Goal: Find specific page/section: Find specific page/section

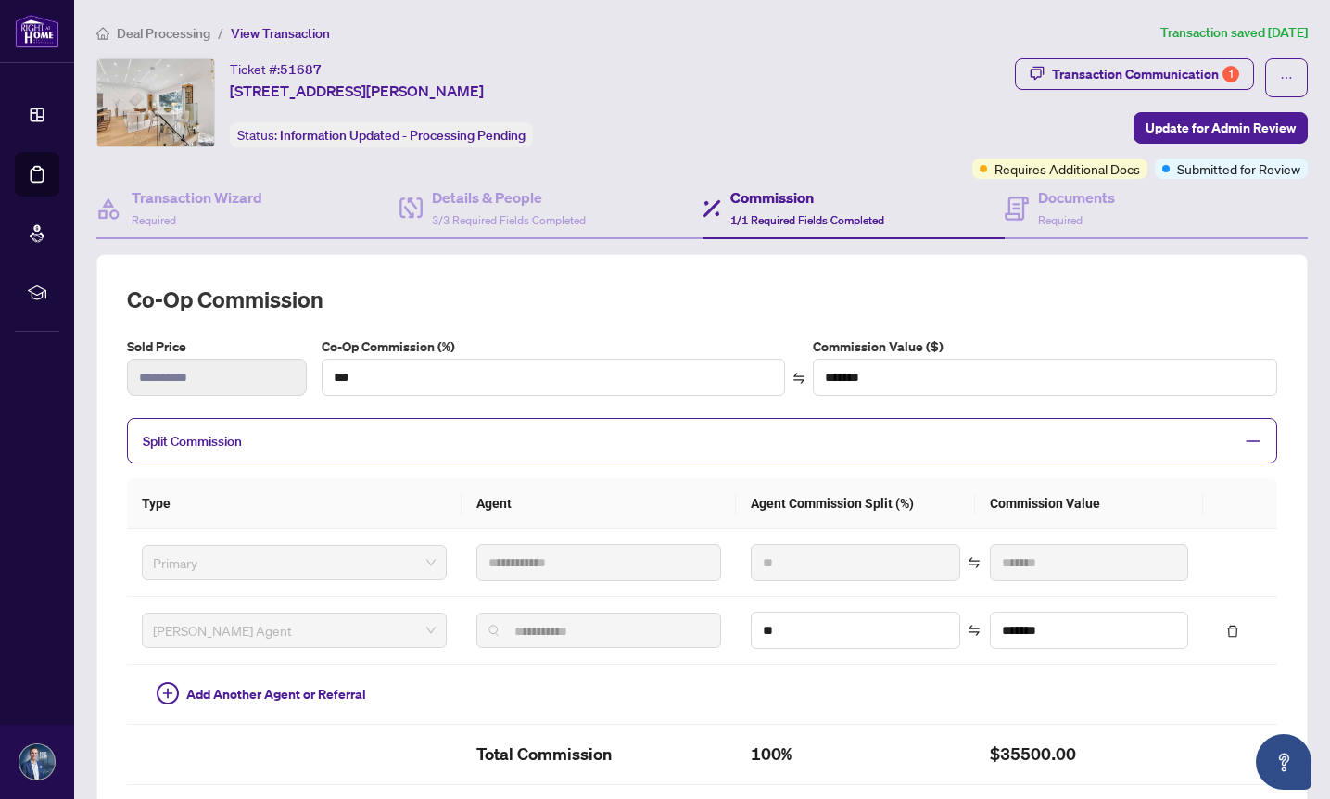
scroll to position [225, 0]
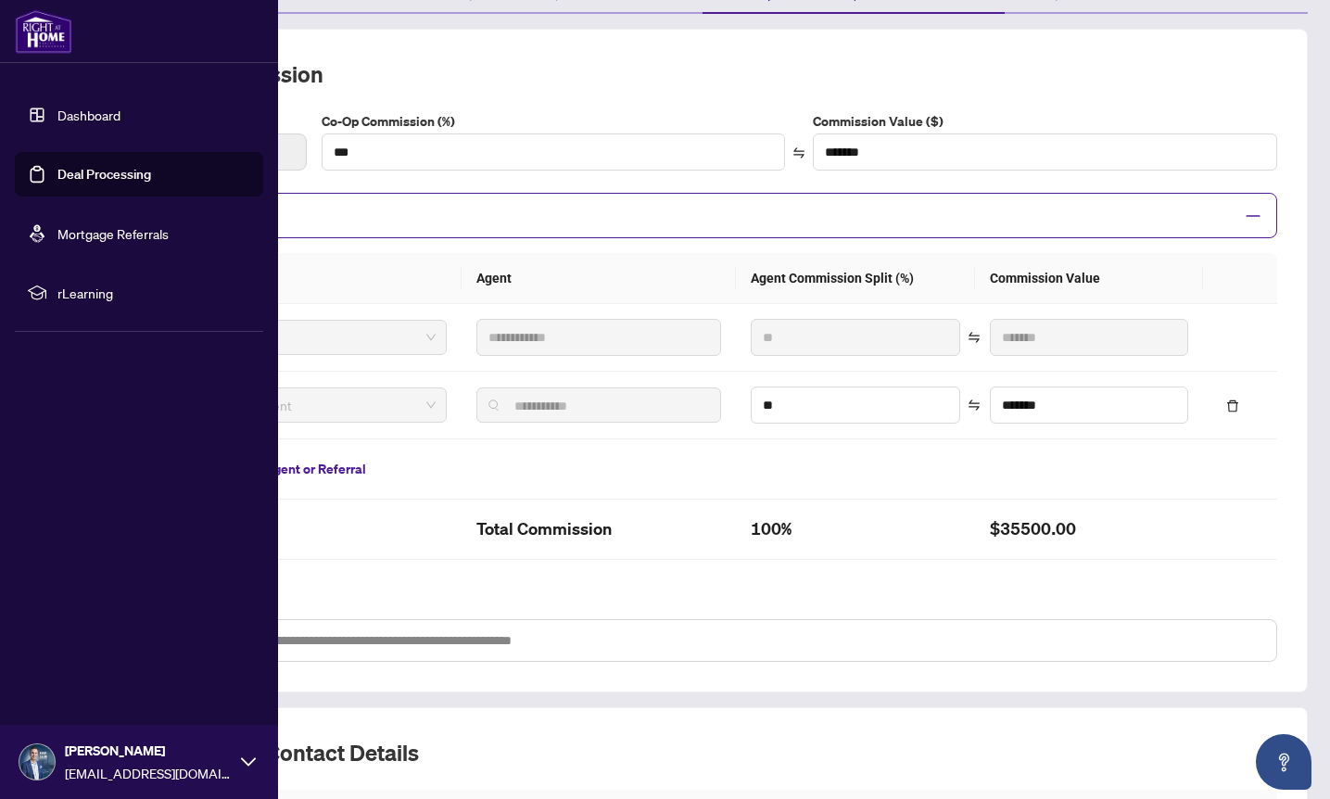
click at [90, 110] on link "Dashboard" at bounding box center [88, 115] width 63 height 17
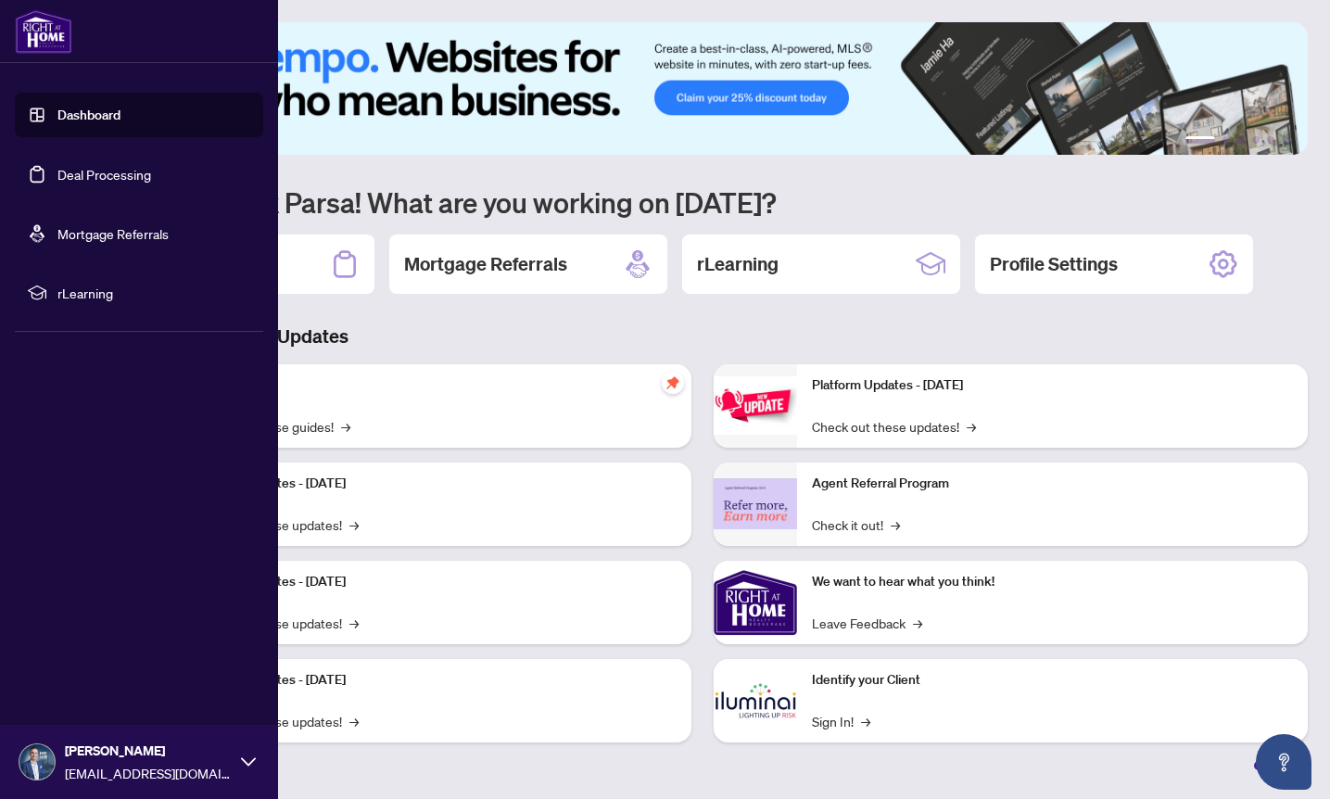
click at [82, 171] on link "Deal Processing" at bounding box center [104, 174] width 94 height 17
click at [96, 172] on link "Deal Processing" at bounding box center [104, 174] width 94 height 17
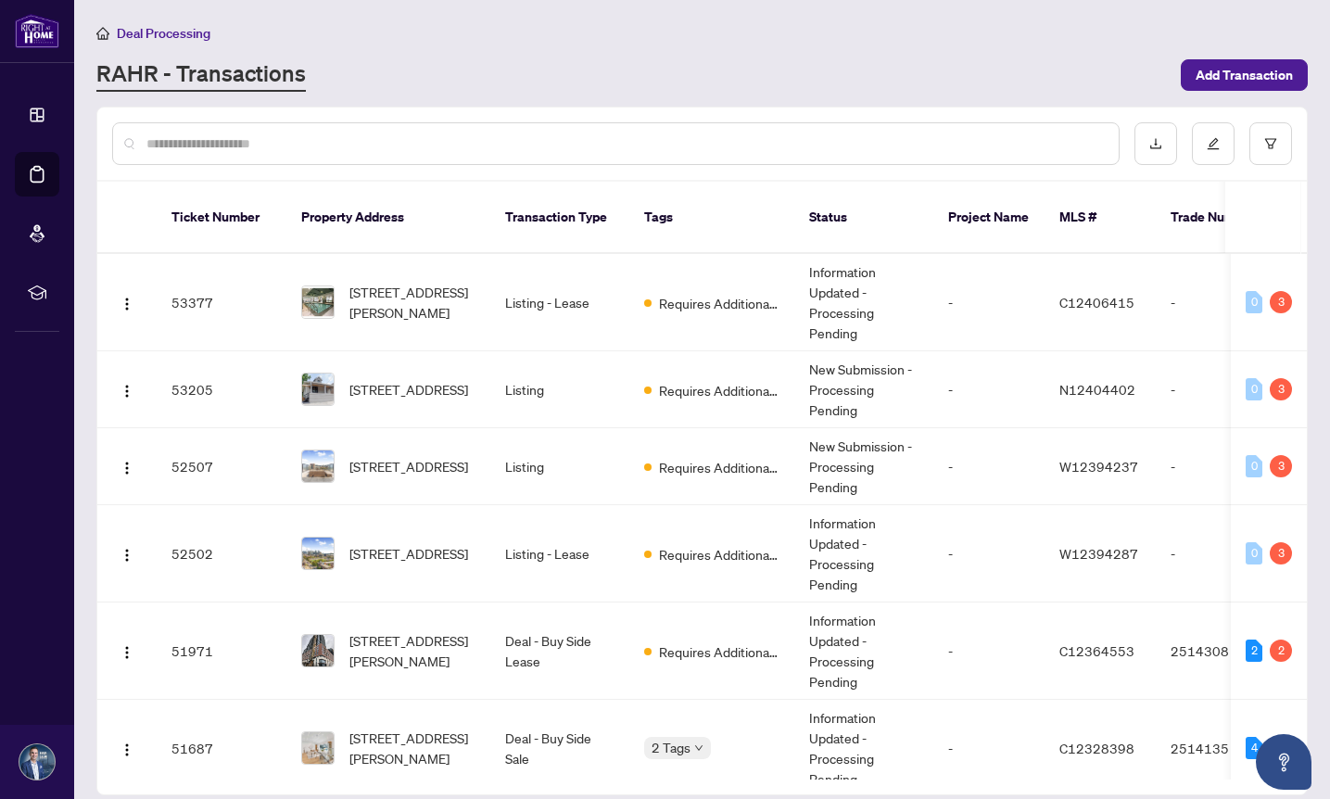
click at [324, 132] on div at bounding box center [616, 143] width 1008 height 43
click at [313, 141] on input "text" at bounding box center [624, 143] width 957 height 20
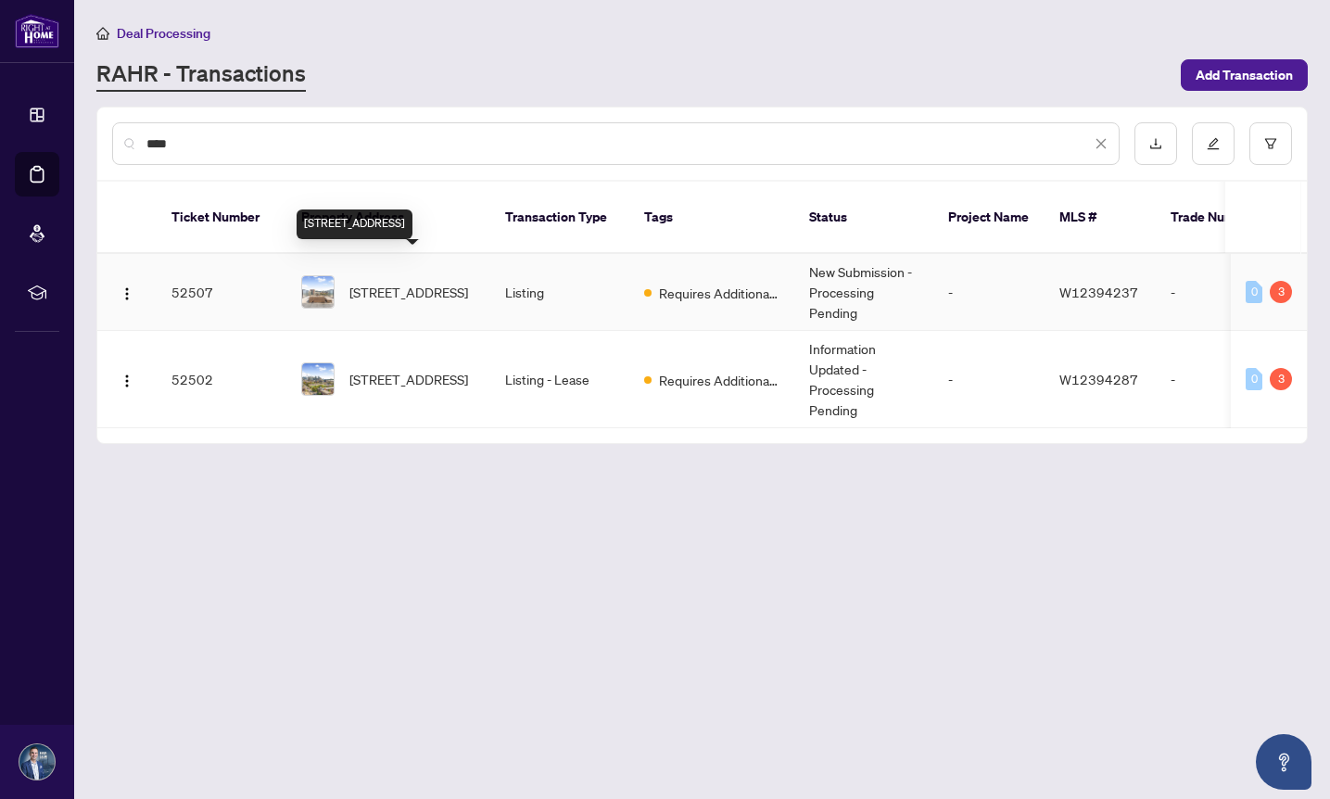
type input "****"
click at [378, 282] on span "[STREET_ADDRESS]" at bounding box center [408, 292] width 119 height 20
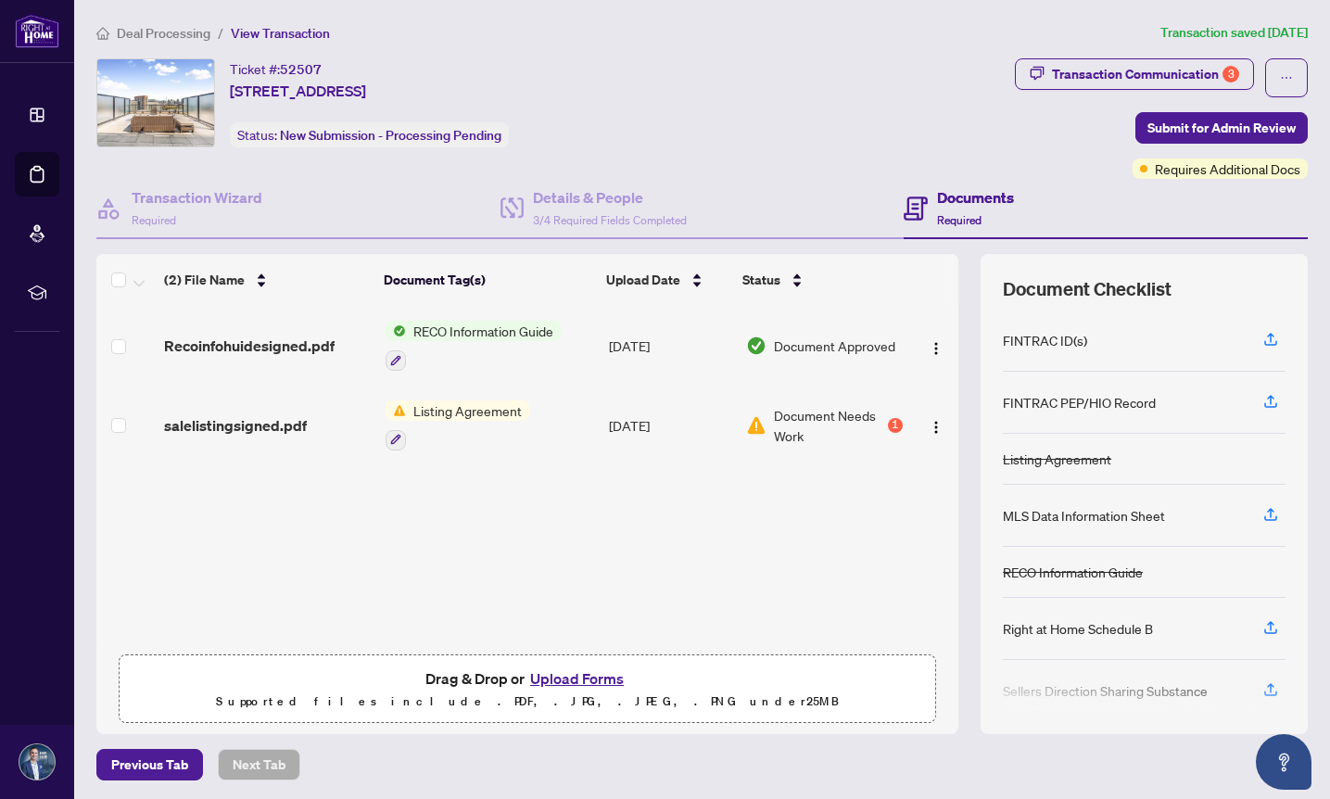
click at [433, 406] on span "Listing Agreement" at bounding box center [467, 410] width 123 height 20
click at [408, 503] on span "Listing Agreement" at bounding box center [435, 499] width 123 height 20
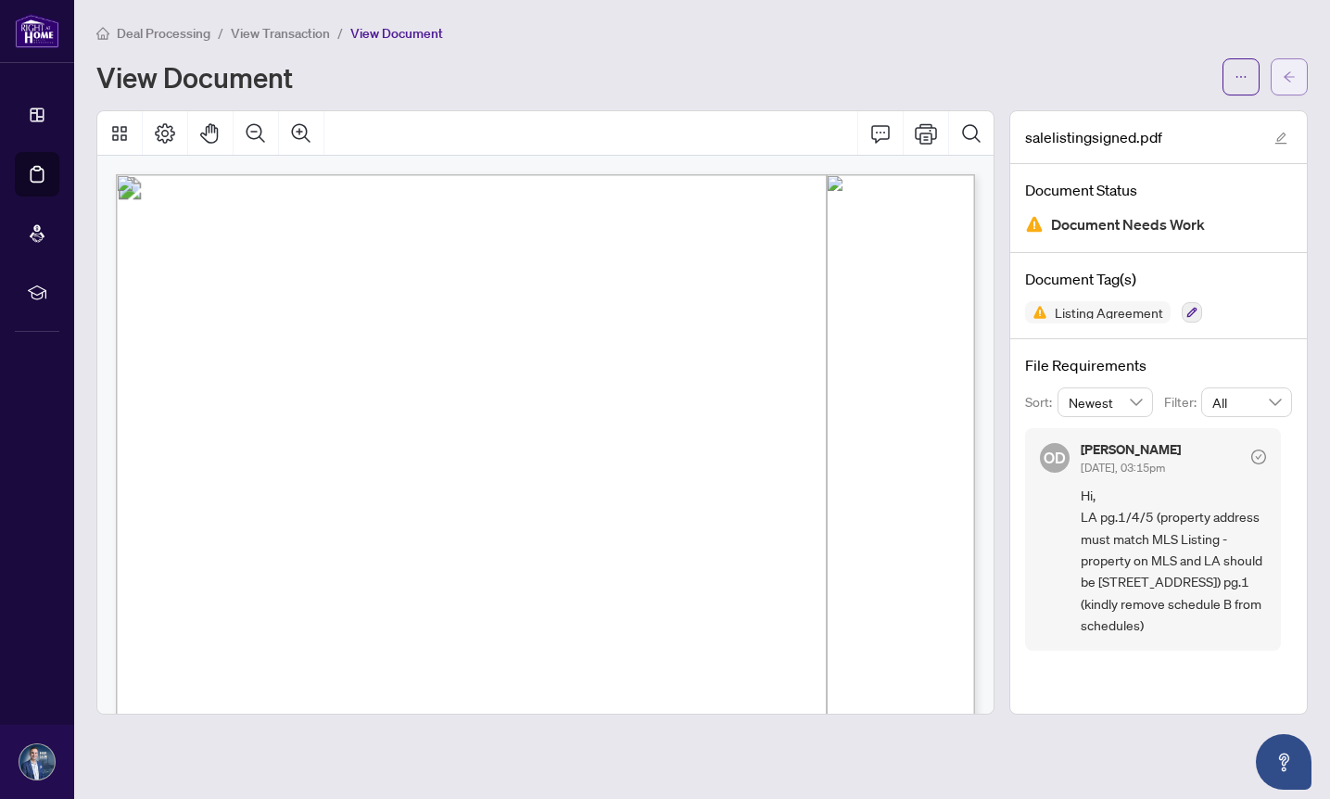
click at [1292, 78] on icon "arrow-left" at bounding box center [1289, 76] width 13 height 13
